Goal: Task Accomplishment & Management: Use online tool/utility

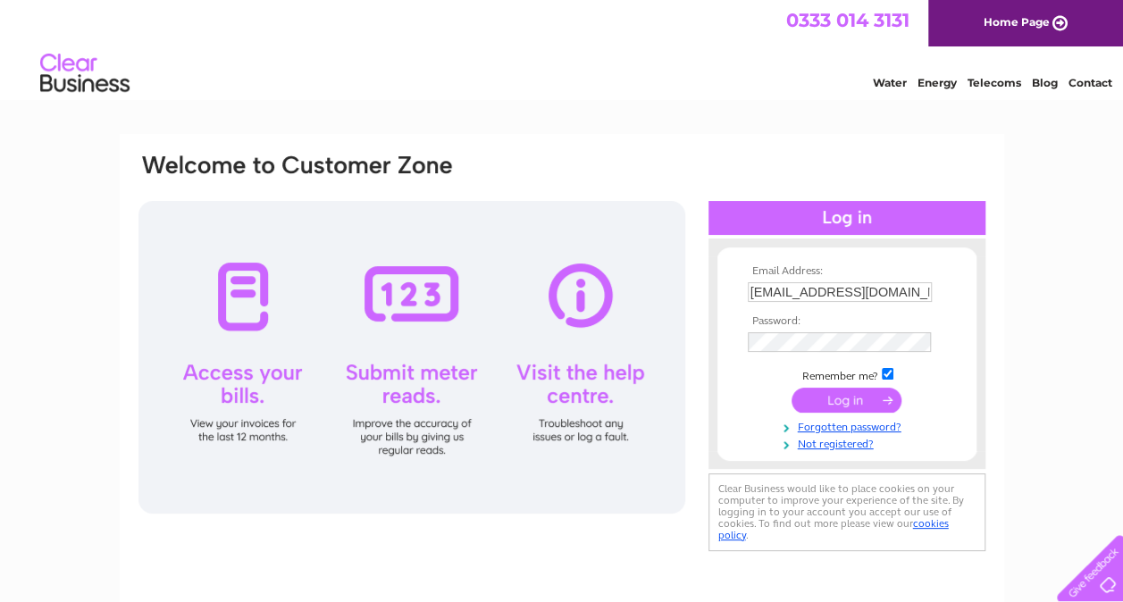
click at [409, 397] on div at bounding box center [411, 357] width 547 height 313
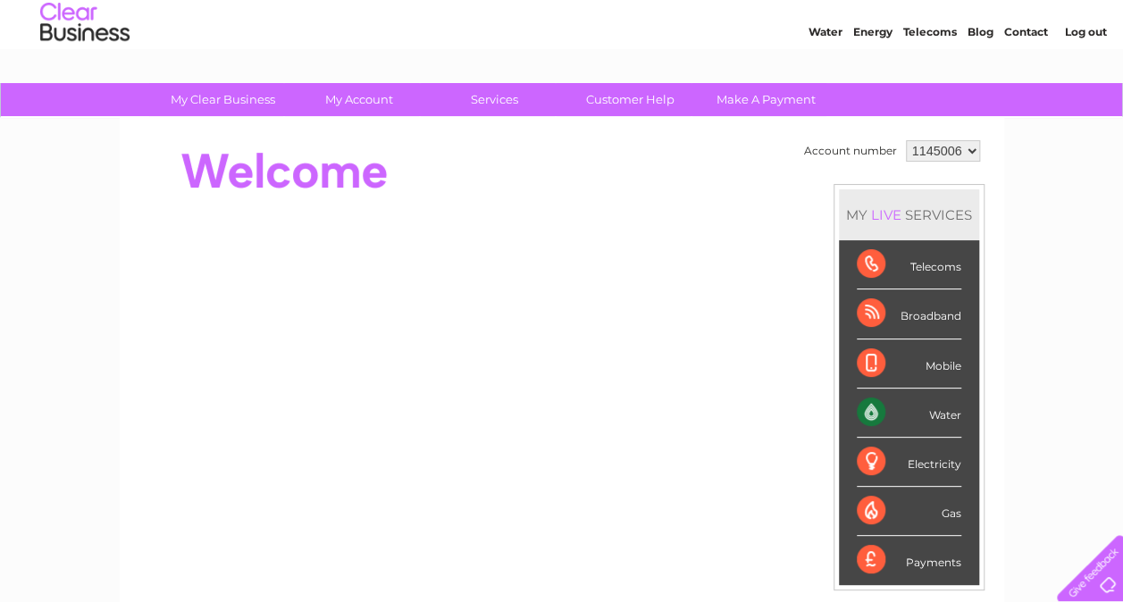
scroll to position [89, 0]
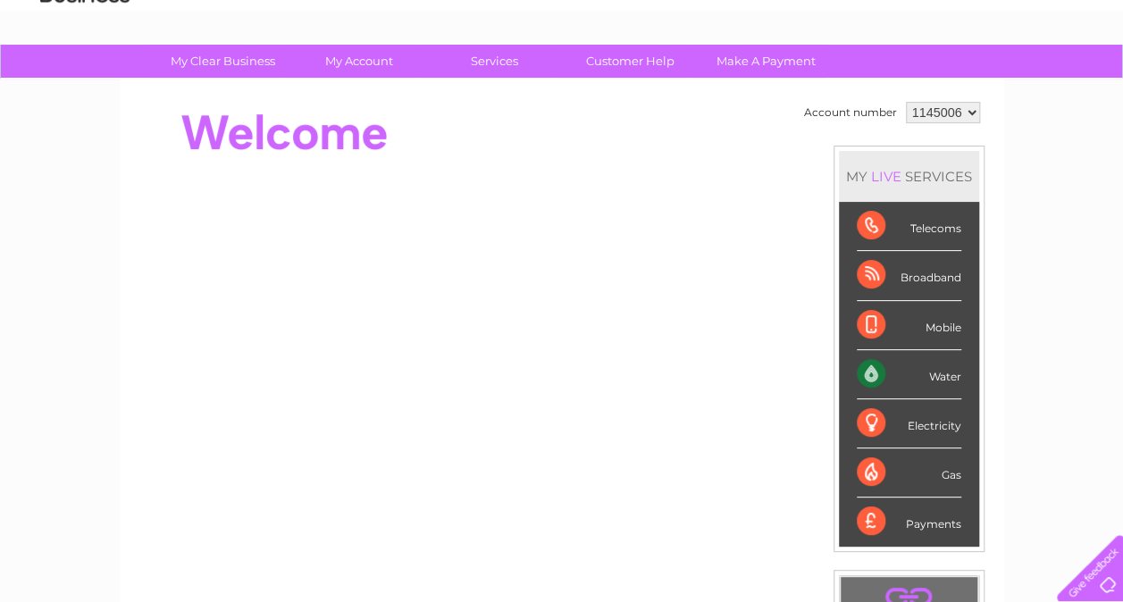
click at [922, 367] on div "Water" at bounding box center [908, 374] width 104 height 49
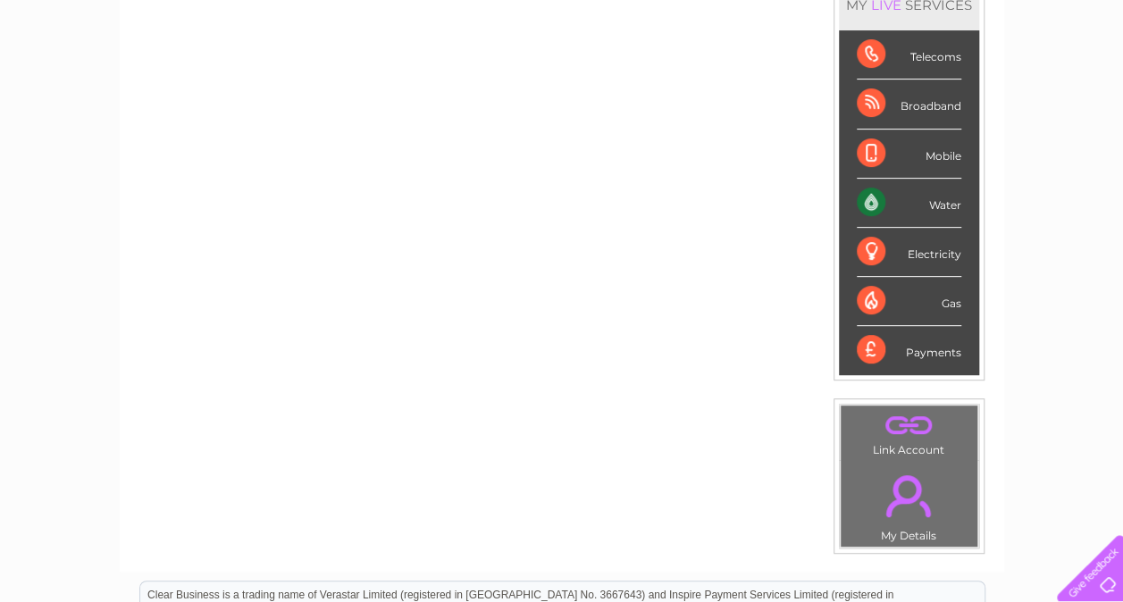
scroll to position [9, 0]
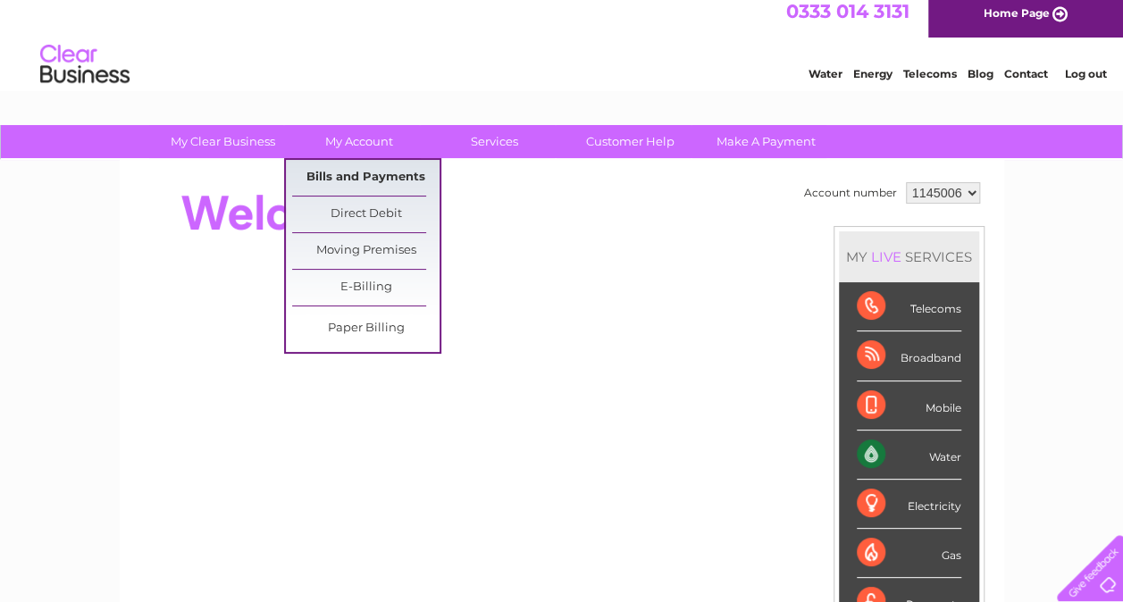
click at [329, 179] on link "Bills and Payments" at bounding box center [365, 178] width 147 height 36
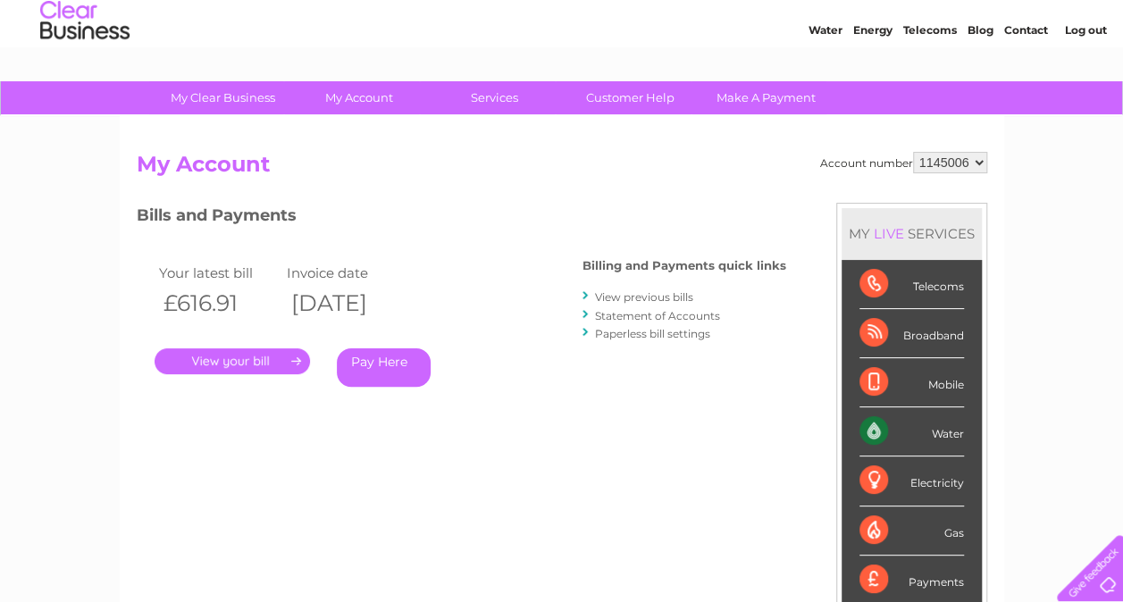
scroll to position [28, 0]
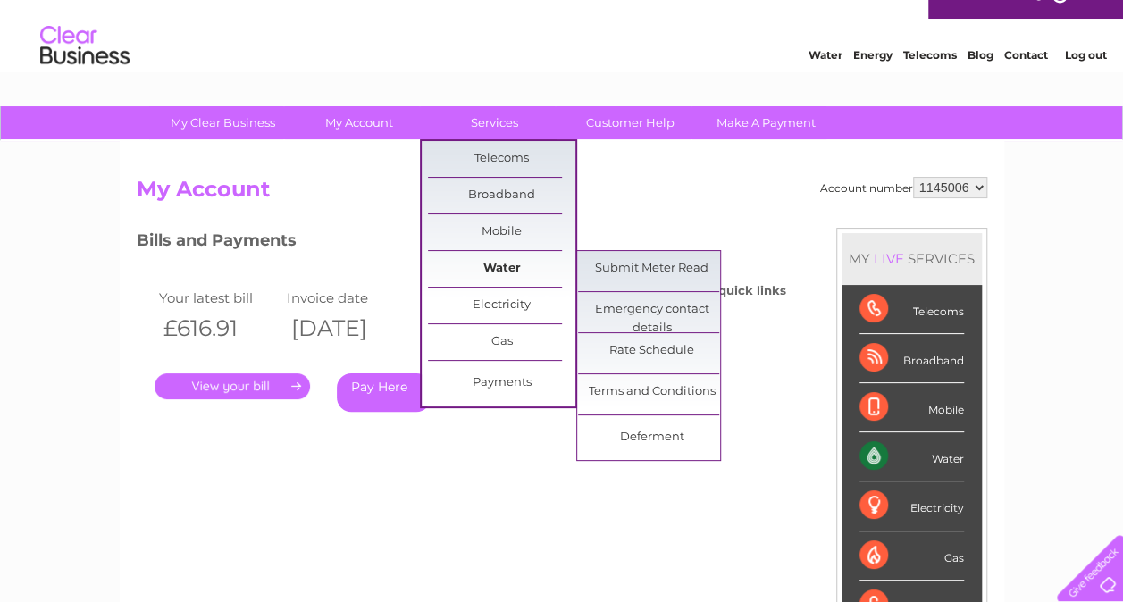
click at [480, 268] on link "Water" at bounding box center [501, 269] width 147 height 36
click at [598, 266] on link "Submit Meter Read" at bounding box center [651, 269] width 147 height 36
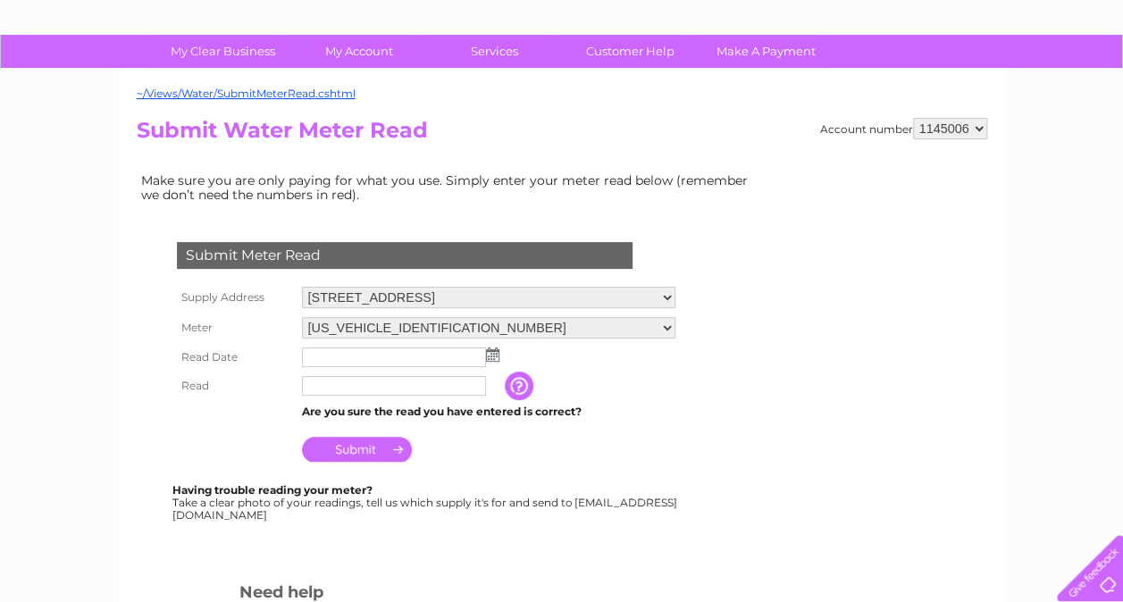
scroll to position [268, 0]
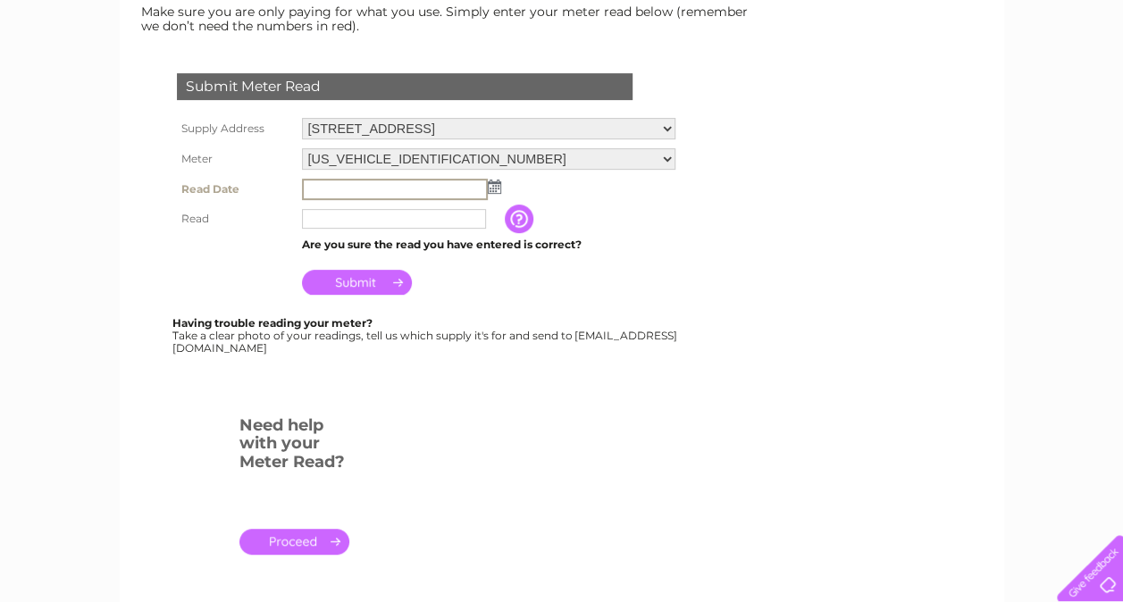
click at [332, 190] on input "text" at bounding box center [395, 189] width 186 height 21
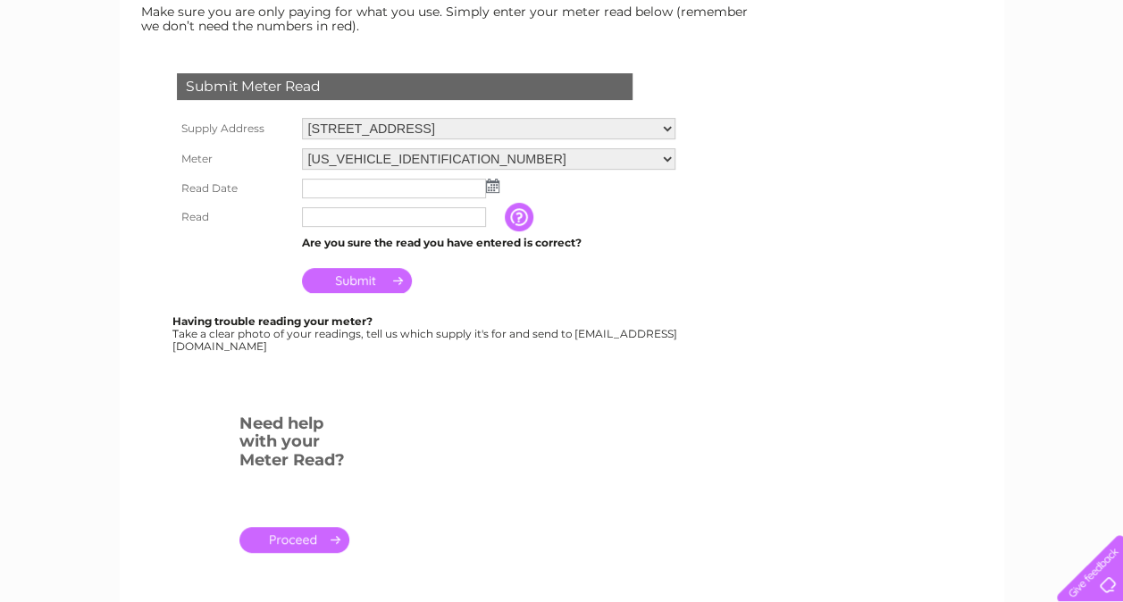
click at [489, 184] on img at bounding box center [492, 186] width 13 height 14
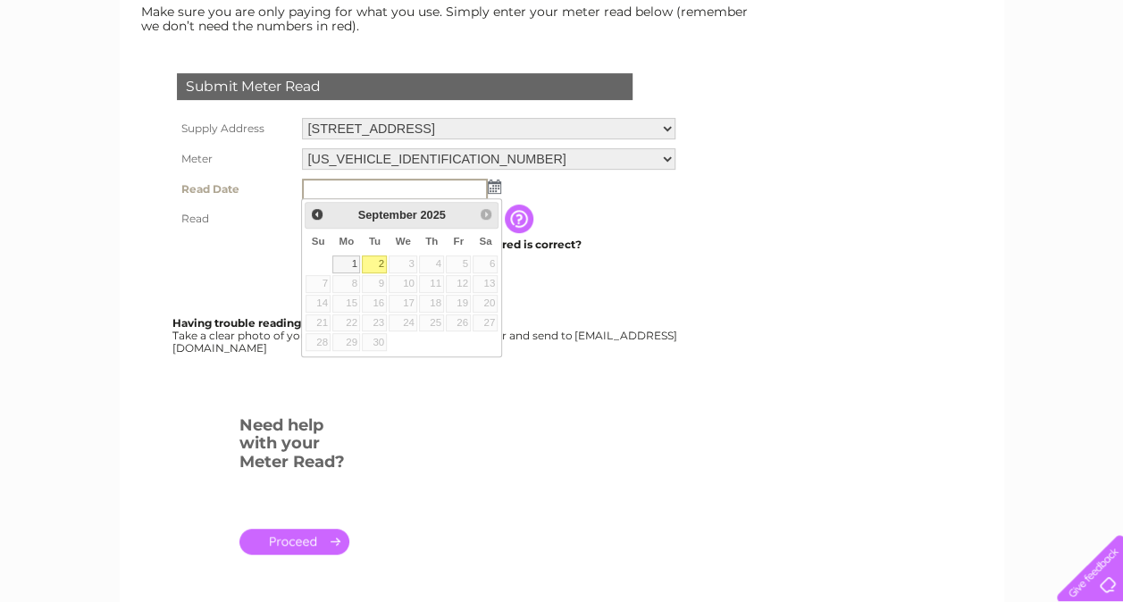
click at [380, 259] on link "2" at bounding box center [374, 264] width 25 height 18
type input "2025/09/02"
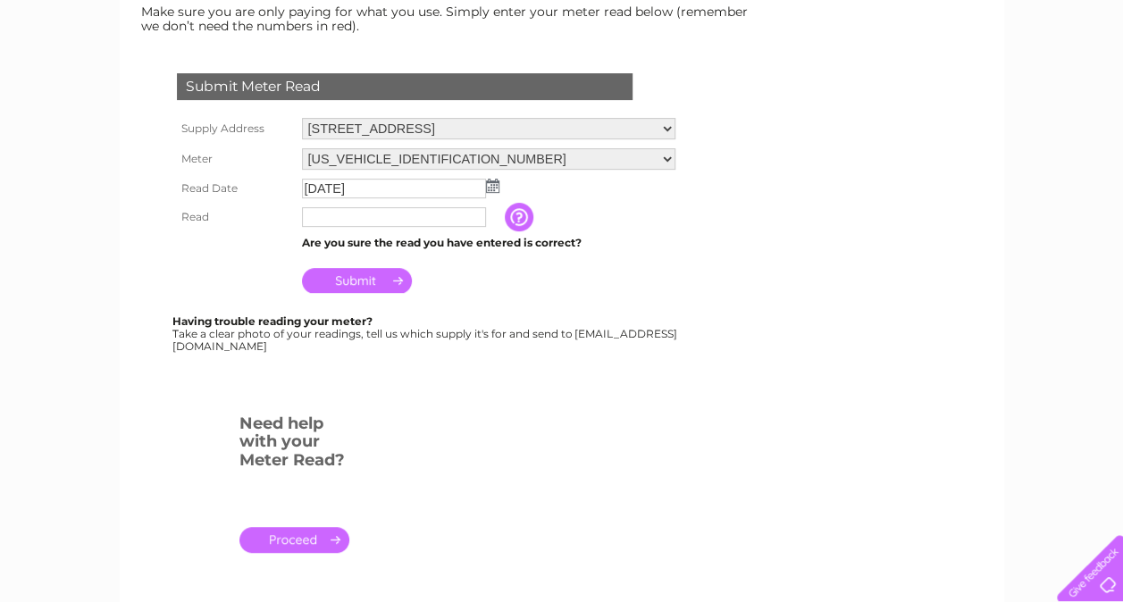
click at [336, 221] on input "text" at bounding box center [394, 217] width 184 height 20
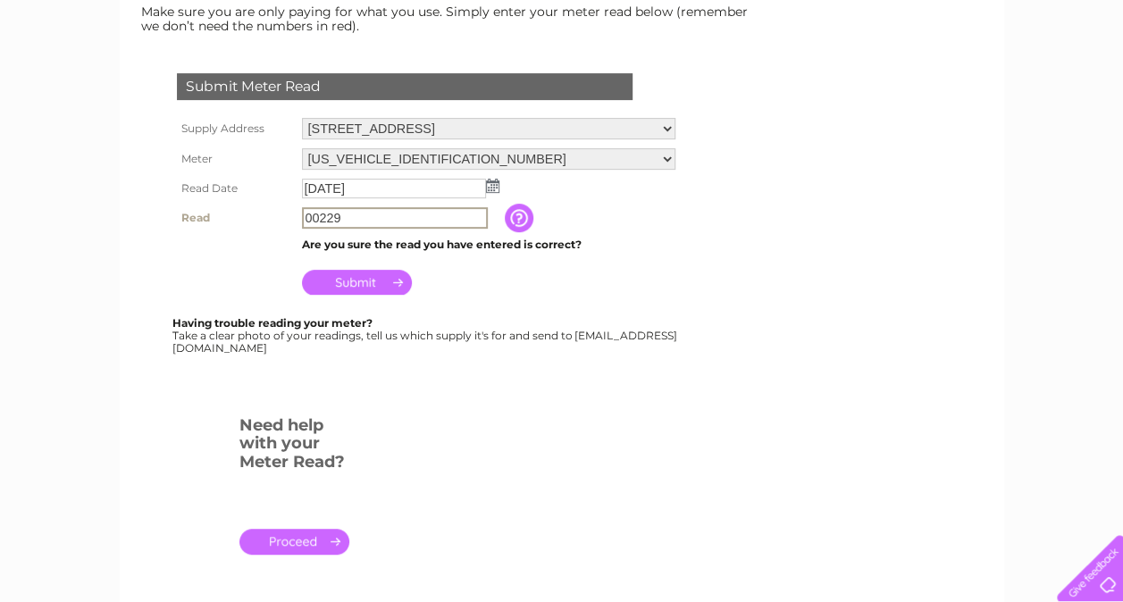
type input "00229"
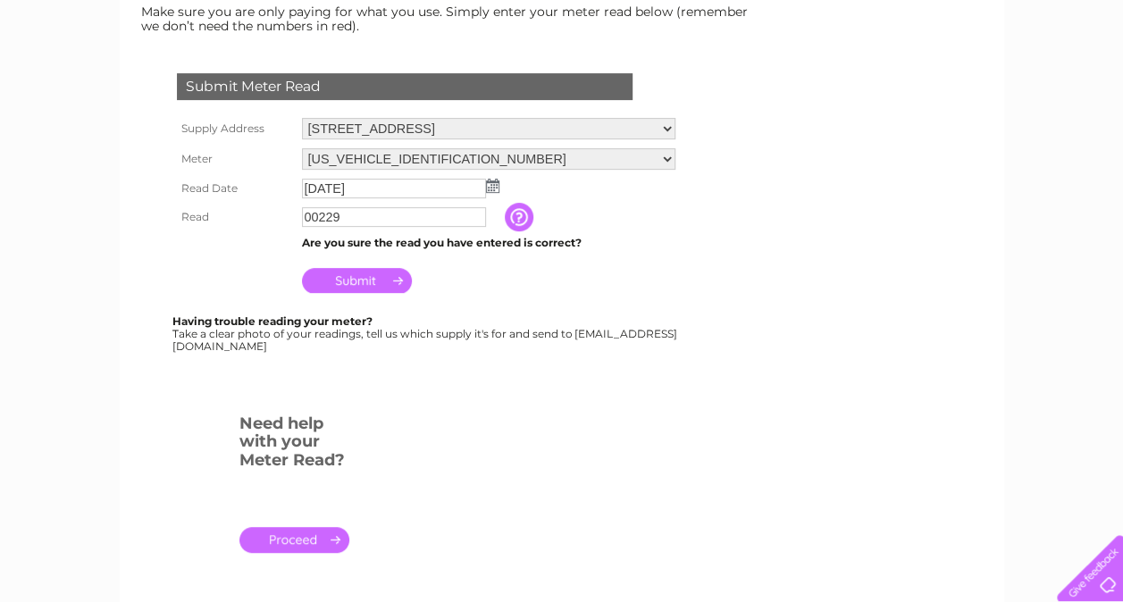
click at [355, 283] on input "Submit" at bounding box center [357, 280] width 110 height 25
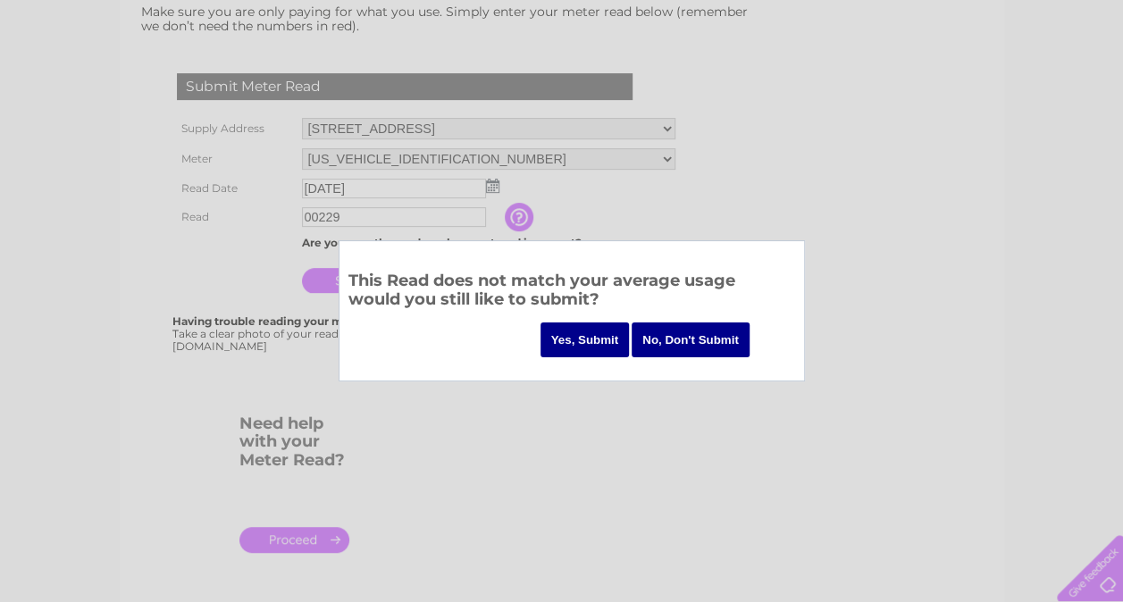
click at [580, 347] on input "Yes, Submit" at bounding box center [584, 339] width 89 height 35
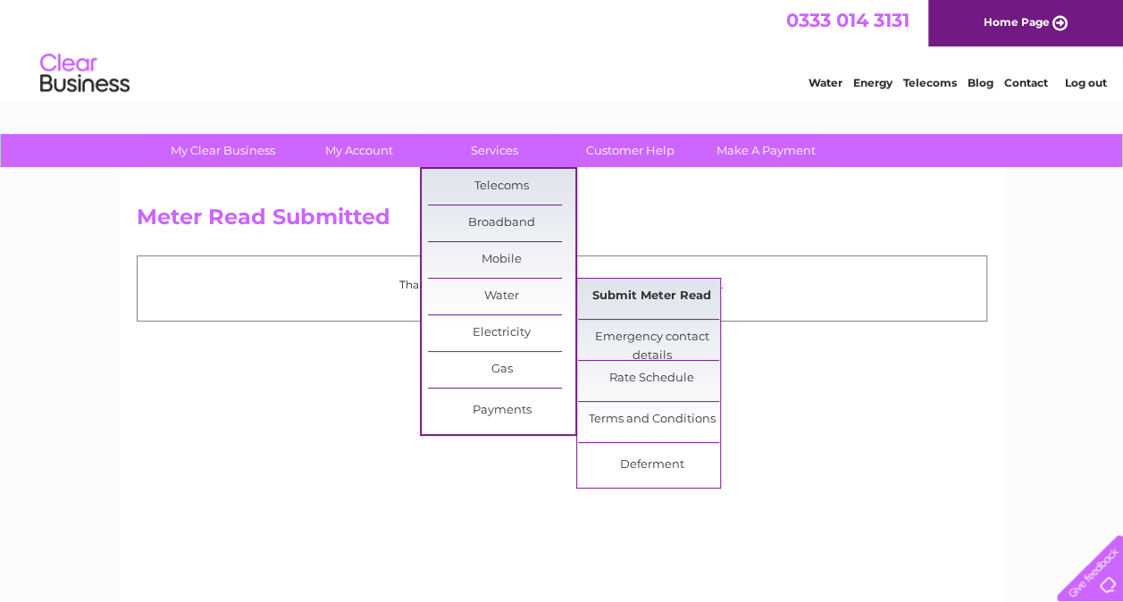
click at [609, 293] on link "Submit Meter Read" at bounding box center [651, 297] width 147 height 36
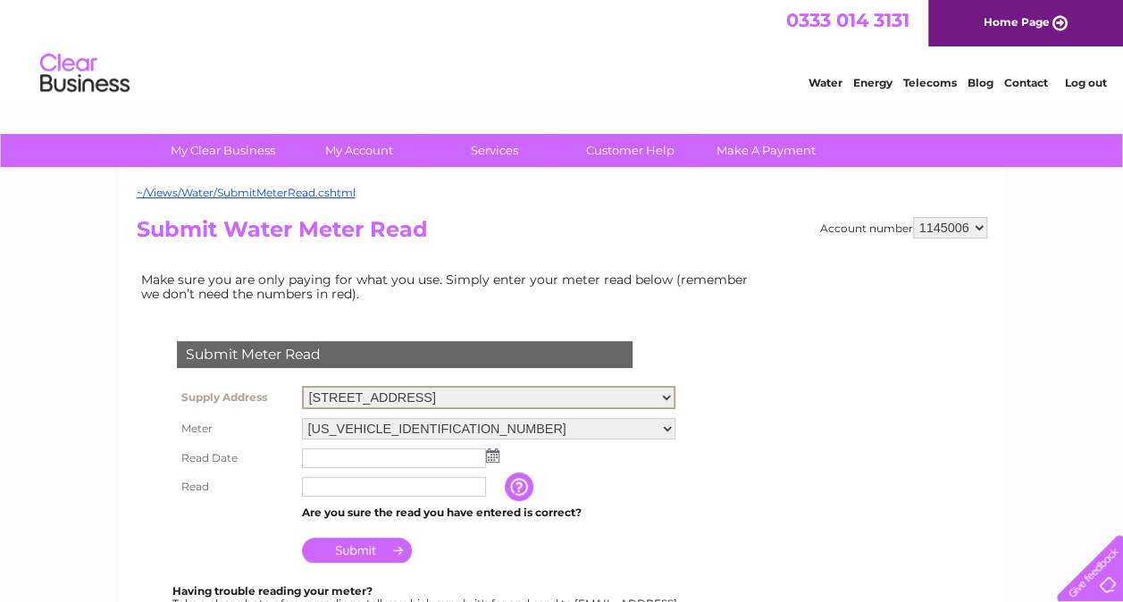
click at [663, 392] on select "21 Elmbank Street, Glasgow, G2 4PB Auchenberg Outside, Blanefield, Glasgow, Lan…" at bounding box center [488, 397] width 373 height 23
select select "549192"
click at [302, 386] on select "21 Elmbank Street, Glasgow, G2 4PB Auchenberg Outside, Blanefield, Glasgow, Lan…" at bounding box center [488, 397] width 373 height 23
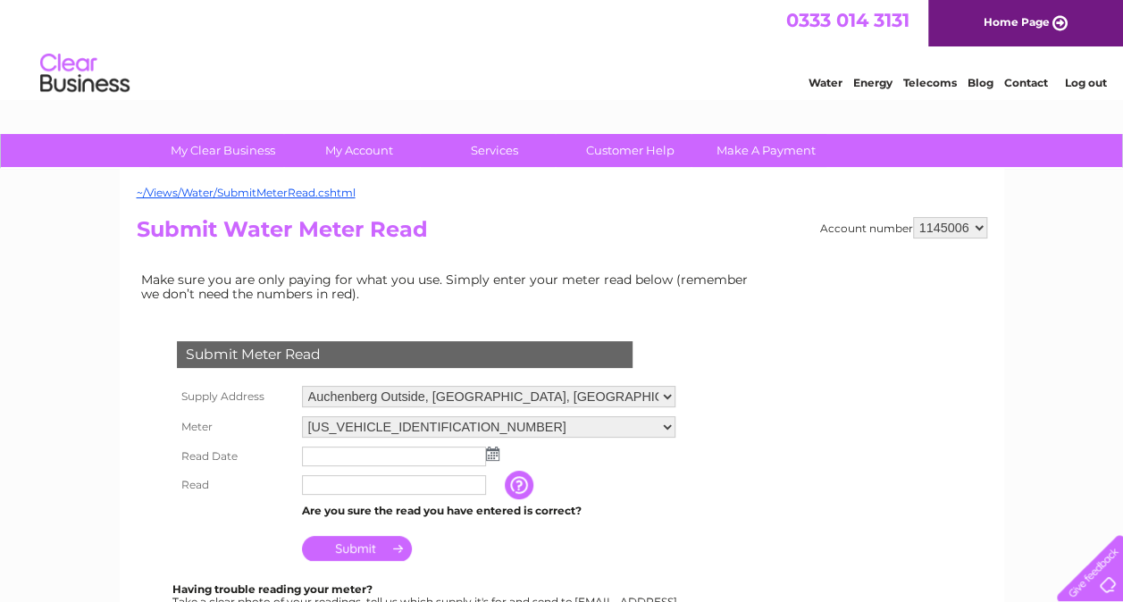
click at [494, 460] on td at bounding box center [488, 456] width 382 height 29
click at [491, 456] on img at bounding box center [492, 454] width 13 height 14
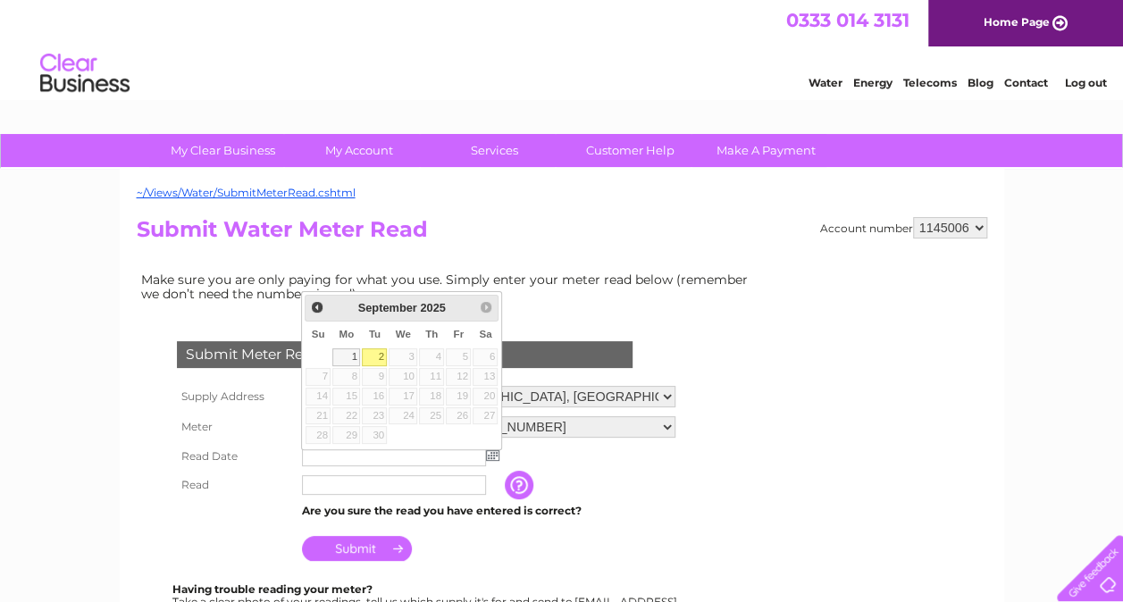
click at [379, 357] on link "2" at bounding box center [374, 357] width 25 height 18
type input "2025/09/02"
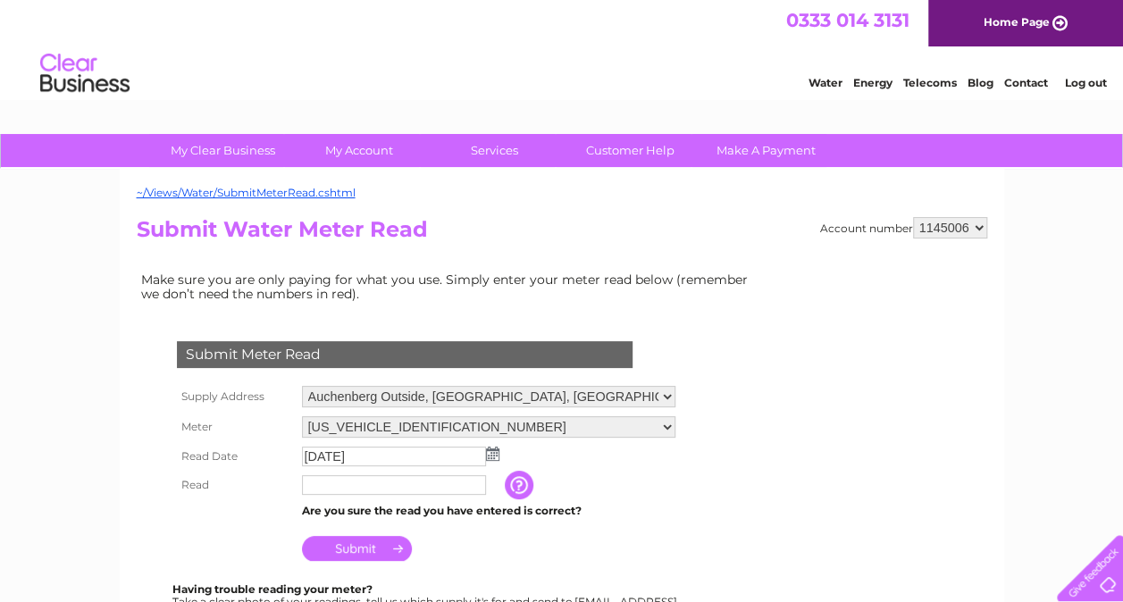
click at [338, 488] on input "text" at bounding box center [394, 485] width 184 height 20
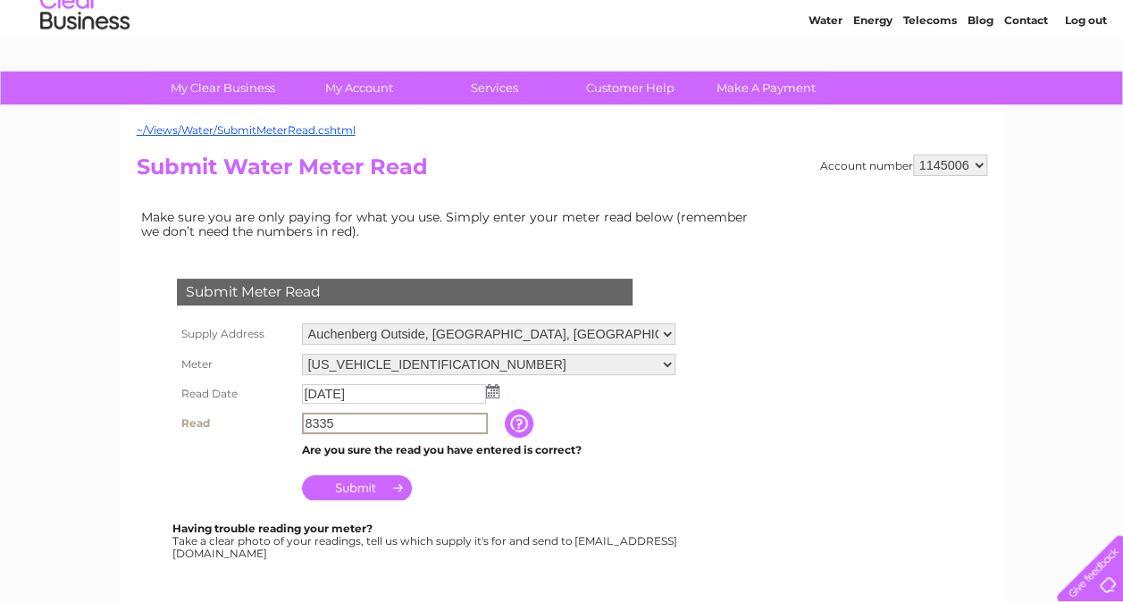
scroll to position [89, 0]
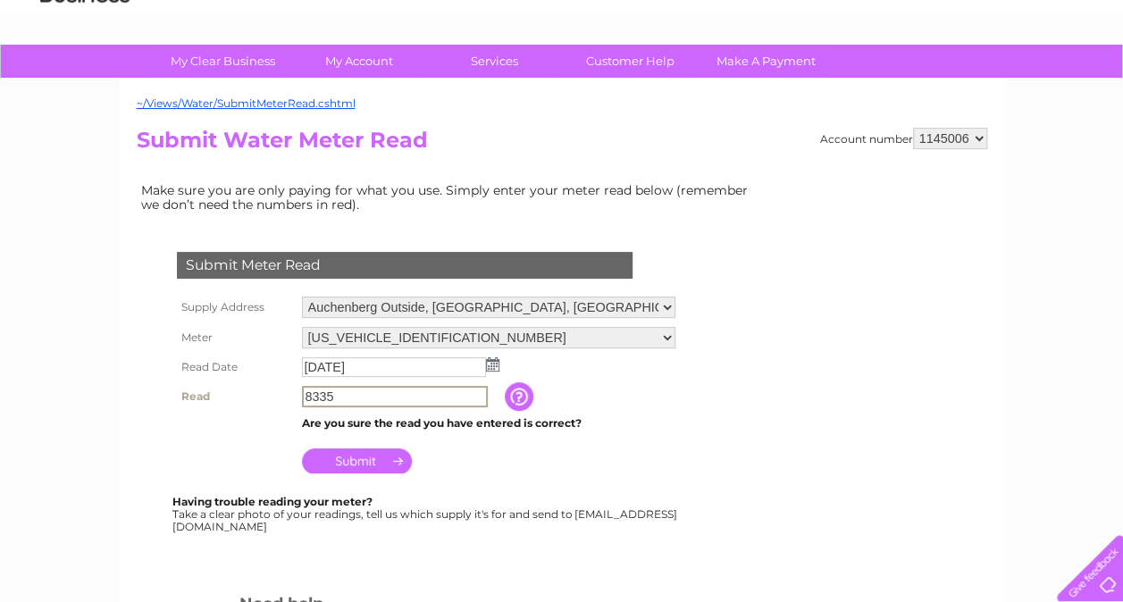
type input "8335"
click at [373, 472] on input "Submit" at bounding box center [357, 460] width 110 height 25
